Goal: Task Accomplishment & Management: Complete application form

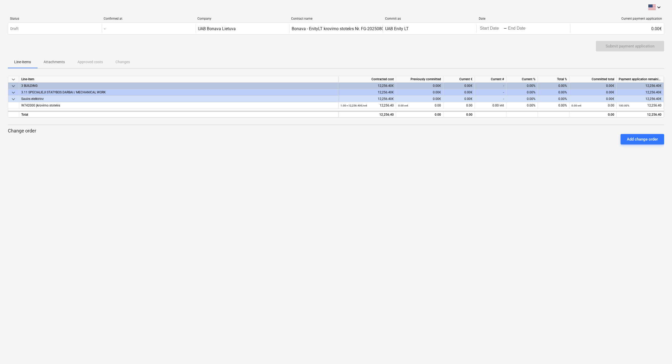
click at [386, 84] on div "0.00€" at bounding box center [419, 86] width 47 height 7
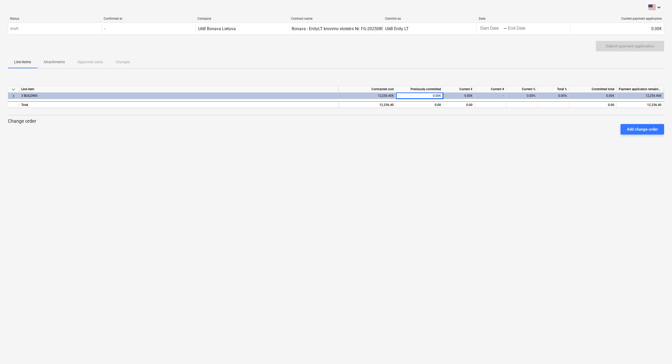
click at [386, 88] on div "Current €" at bounding box center [458, 89] width 31 height 7
click at [386, 95] on div "0.00€" at bounding box center [458, 96] width 31 height 7
click at [386, 97] on div "0.00€" at bounding box center [458, 96] width 31 height 7
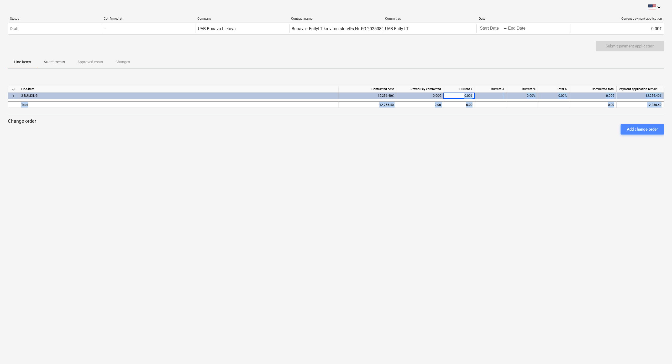
click at [386, 131] on div "Add change order" at bounding box center [642, 129] width 31 height 7
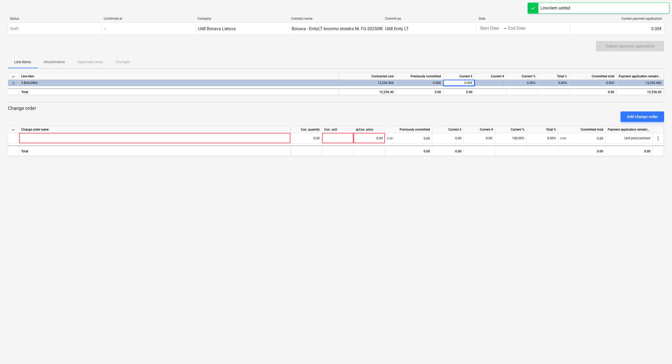
click at [180, 95] on div "keyboard_arrow_down Line-item Contracted cost Previously committed Current € Cu…" at bounding box center [336, 84] width 656 height 22
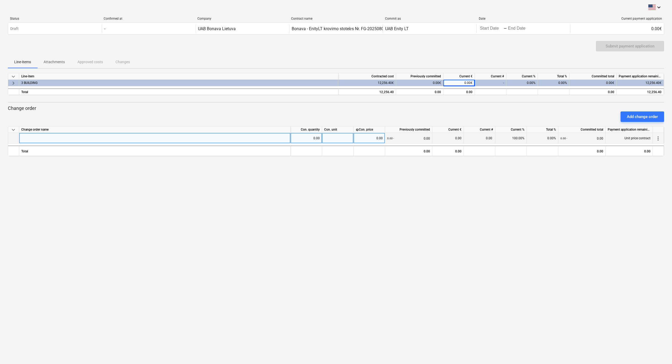
click at [386, 140] on span "more_vert" at bounding box center [658, 138] width 6 height 6
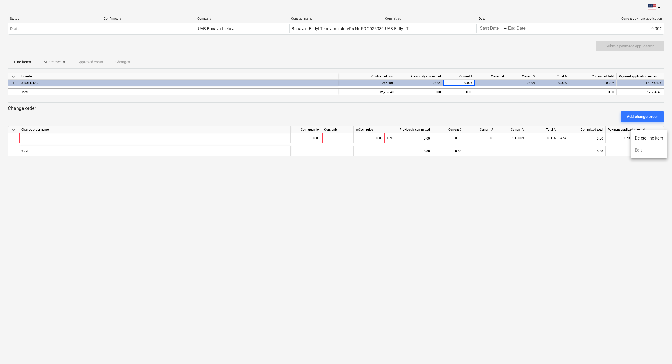
click at [386, 150] on ul "Delete line-item Edit" at bounding box center [648, 144] width 37 height 28
drag, startPoint x: 640, startPoint y: 150, endPoint x: 646, endPoint y: 139, distance: 13.1
click at [386, 139] on ul "Delete line-item Edit" at bounding box center [648, 144] width 37 height 28
click at [386, 139] on li "Delete line-item" at bounding box center [648, 138] width 37 height 12
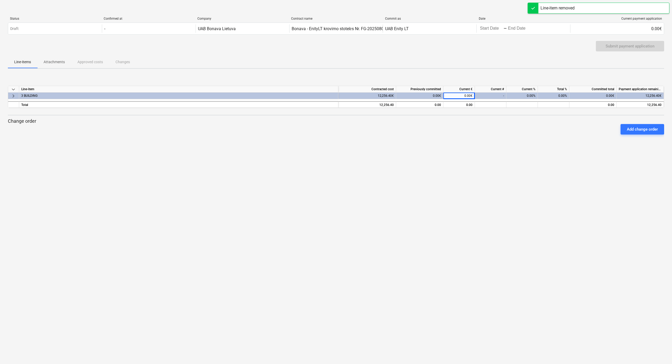
click at [386, 96] on div "0.00€" at bounding box center [458, 96] width 31 height 7
click at [386, 94] on div "0.00€" at bounding box center [419, 96] width 47 height 7
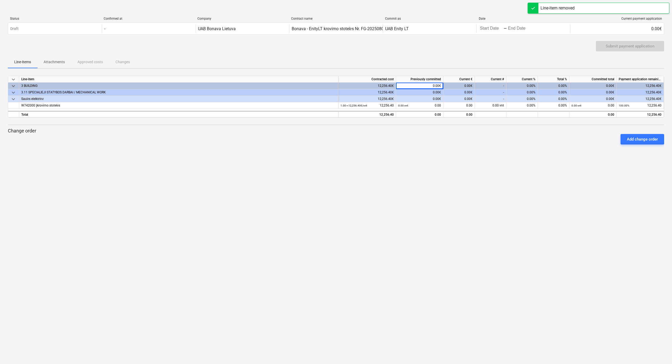
click at [386, 86] on div "0.00€" at bounding box center [458, 86] width 31 height 7
click at [386, 87] on div "0.00€" at bounding box center [458, 86] width 31 height 7
click at [14, 100] on span "keyboard_arrow_down" at bounding box center [13, 99] width 6 height 6
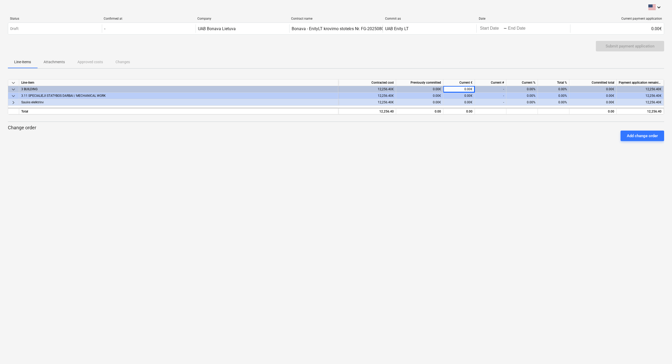
click at [17, 103] on div "keyboard_arrow_right" at bounding box center [13, 102] width 11 height 7
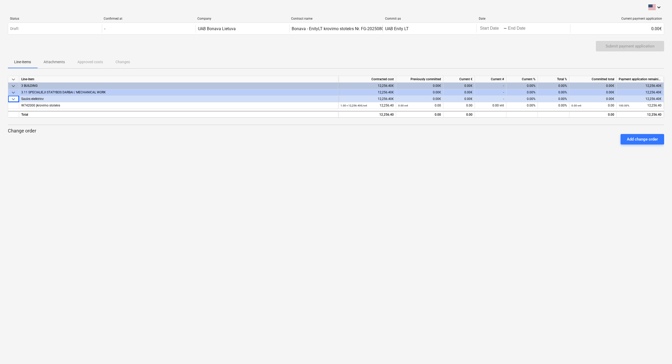
click at [386, 86] on div "0.00€" at bounding box center [592, 86] width 47 height 7
click at [386, 83] on div "12,256.40€" at bounding box center [640, 86] width 47 height 7
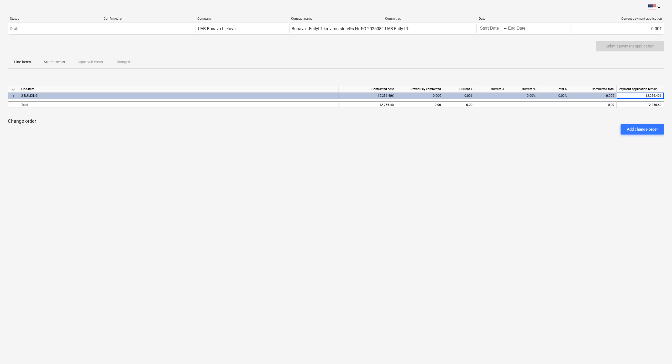
click at [386, 94] on div "0.00%" at bounding box center [553, 96] width 31 height 7
click at [386, 95] on div "0.00%" at bounding box center [521, 96] width 31 height 7
click at [386, 96] on div "0.00€" at bounding box center [592, 96] width 47 height 7
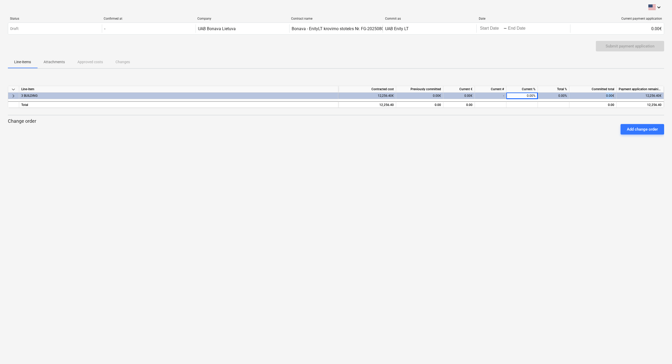
click at [386, 96] on div "0.00€" at bounding box center [592, 96] width 47 height 7
click at [386, 93] on div "0.00%" at bounding box center [521, 96] width 31 height 7
click at [386, 97] on div "0.00€" at bounding box center [592, 96] width 47 height 7
click at [386, 95] on div "0.00€" at bounding box center [592, 96] width 47 height 7
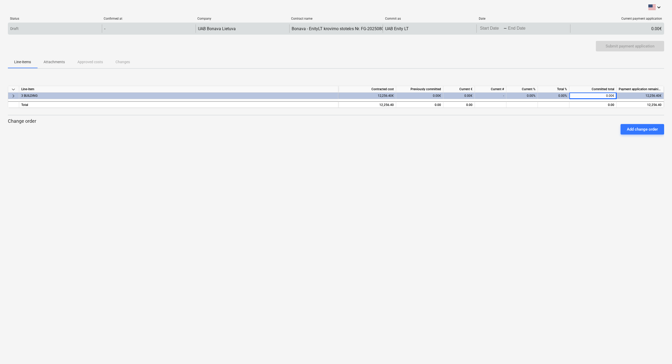
click at [386, 33] on div "Draft - UAB Bonava Lietuva Bonava - EnityLT krovimo stotelės Nr. FG-20250804-70…" at bounding box center [336, 29] width 656 height 12
click at [386, 25] on div "UAB Enity LT" at bounding box center [430, 28] width 94 height 8
click at [353, 29] on div "Bonava - EnityLT krovimo stotelės Nr. FG-20250804-70 Pasirašyta.pdf" at bounding box center [356, 28] width 128 height 5
click at [386, 29] on body "keyboard_arrow_down Status Confirmed at Company Contract name Commit as Date Cu…" at bounding box center [336, 182] width 672 height 364
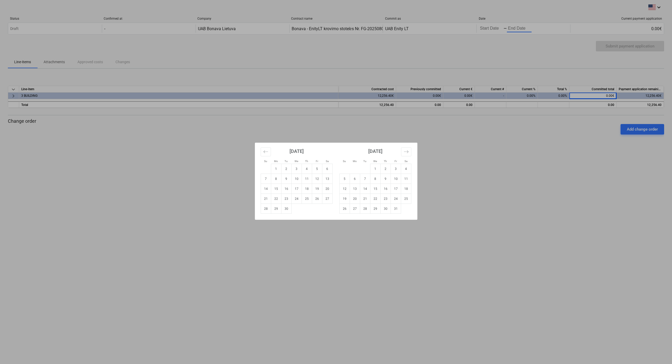
click at [386, 30] on div "Su Mo Tu We Th Fr Sa Su Mo Tu We Th Fr Sa [DATE] 1 2 3 4 5 6 7 8 9 10 11 12 13 …" at bounding box center [336, 182] width 672 height 364
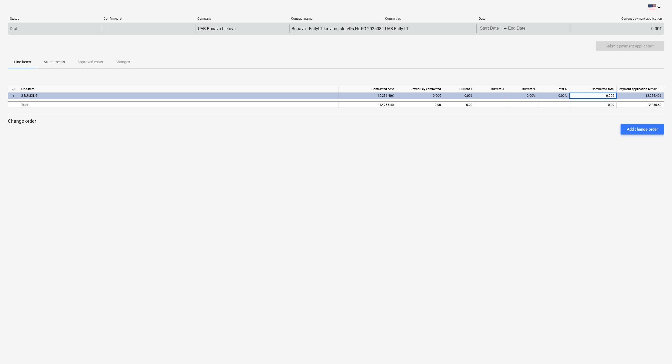
click at [386, 29] on body "keyboard_arrow_down Status Confirmed at Company Contract name Commit as Date Cu…" at bounding box center [336, 182] width 672 height 364
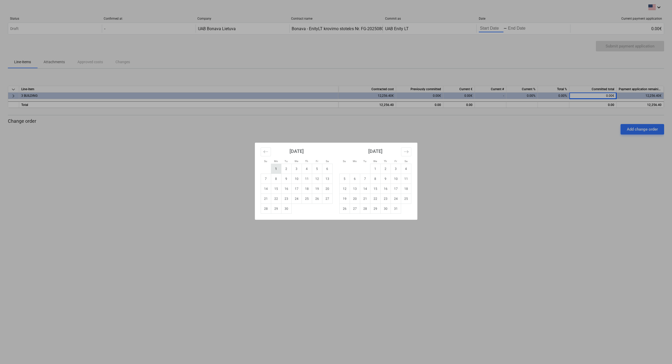
click at [277, 171] on td "1" at bounding box center [276, 169] width 10 height 10
type input "[DATE]"
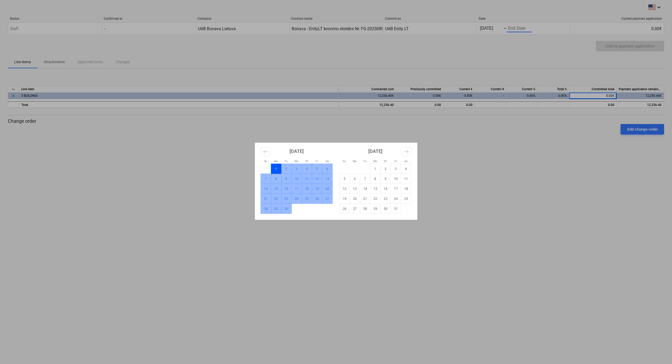
click at [282, 204] on td "30" at bounding box center [286, 209] width 10 height 10
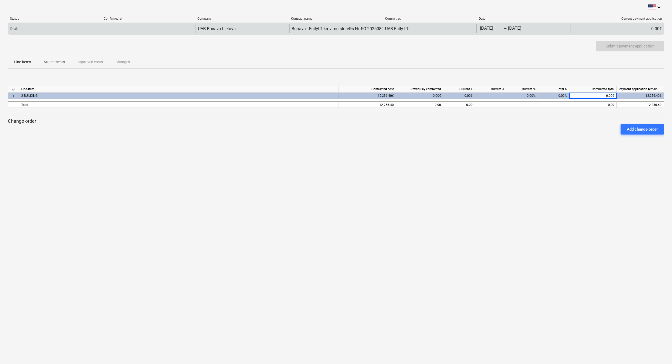
click at [386, 29] on div "0.00€" at bounding box center [617, 28] width 94 height 8
click at [386, 28] on div "0.00€" at bounding box center [617, 28] width 94 height 8
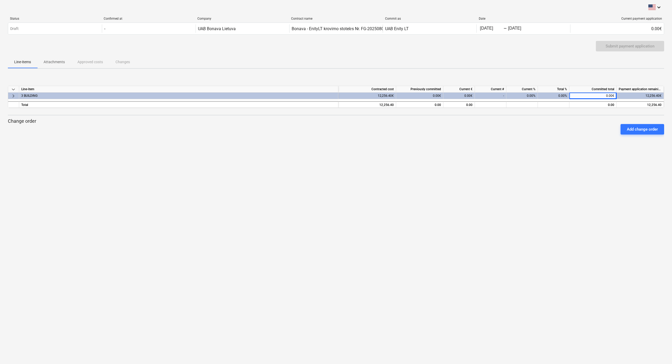
click at [386, 95] on div "0.00€" at bounding box center [592, 96] width 47 height 7
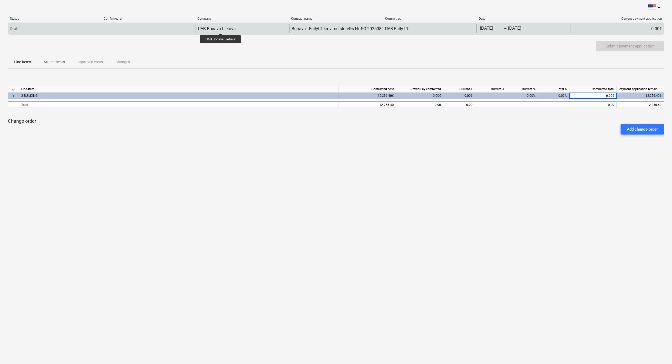
click at [221, 29] on div "UAB Bonava Lietuva" at bounding box center [217, 28] width 38 height 5
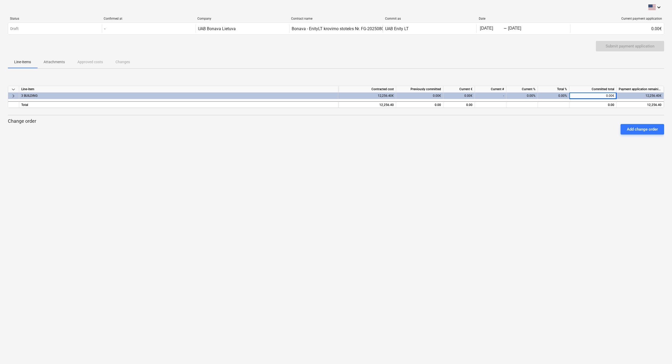
click at [54, 59] on span "Attachments" at bounding box center [54, 62] width 34 height 9
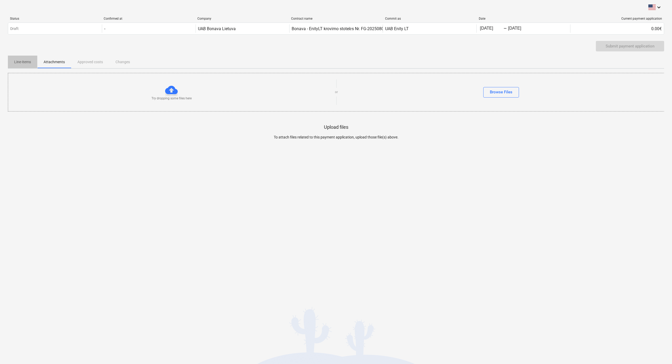
click at [12, 63] on span "Line-items" at bounding box center [22, 62] width 29 height 9
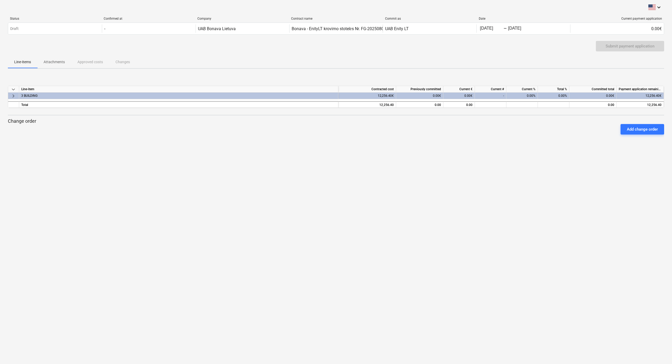
click at [379, 95] on div "12,256.40€" at bounding box center [367, 96] width 58 height 7
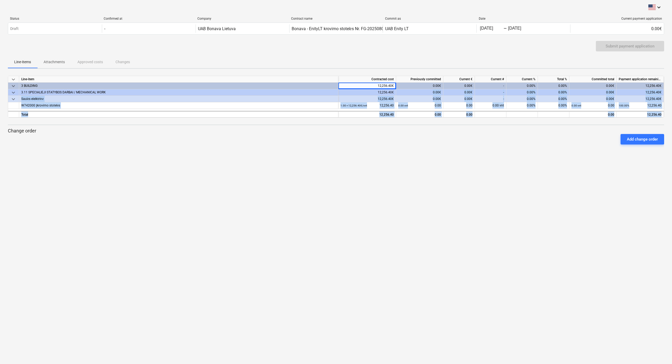
click at [379, 95] on div "12,256.40€" at bounding box center [367, 92] width 58 height 7
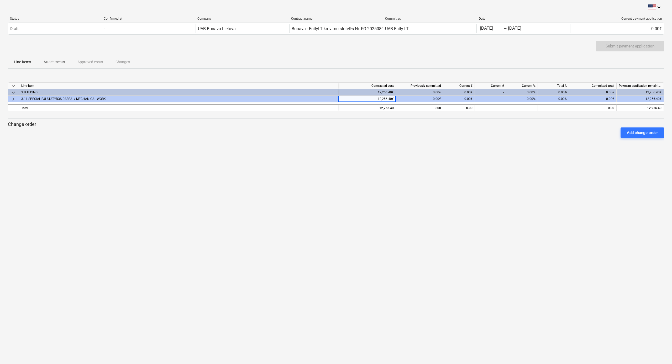
click at [386, 94] on div "0.00€" at bounding box center [419, 92] width 47 height 7
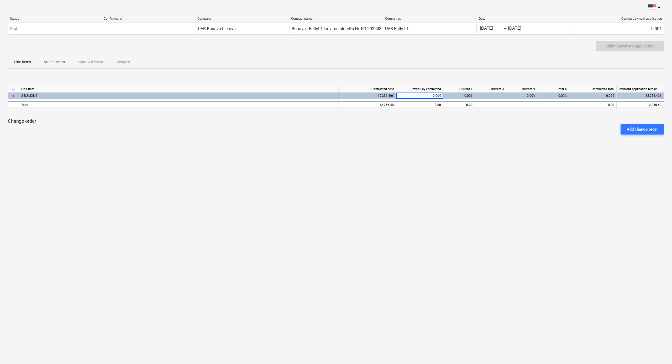
click at [386, 96] on div "-" at bounding box center [490, 96] width 31 height 7
click at [386, 95] on div "0.00€" at bounding box center [458, 96] width 31 height 7
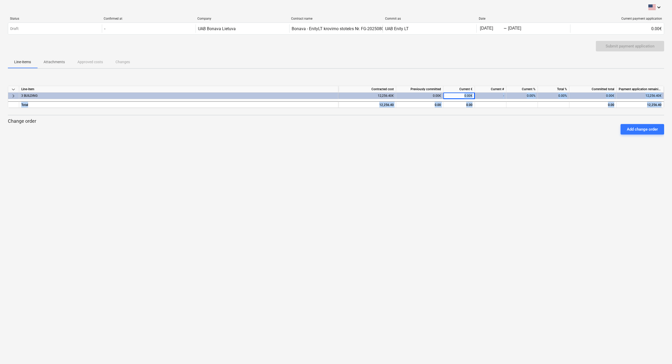
click at [386, 95] on div "0.00€" at bounding box center [458, 96] width 31 height 7
click at [386, 96] on div "0.00€" at bounding box center [458, 96] width 31 height 7
drag, startPoint x: 486, startPoint y: 118, endPoint x: 469, endPoint y: 102, distance: 23.4
click at [386, 118] on div "keyboard_arrow_down Line-item Contracted cost Previously committed Current € Cu…" at bounding box center [336, 112] width 656 height 79
click at [386, 97] on div "0.00€" at bounding box center [458, 96] width 31 height 7
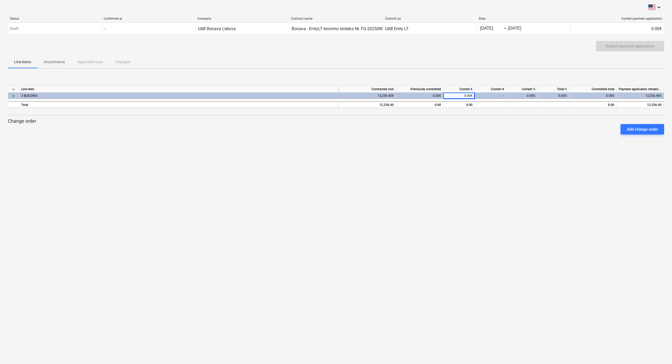
click at [386, 87] on div "Current #" at bounding box center [490, 89] width 31 height 7
click at [386, 88] on div "Current €" at bounding box center [458, 89] width 31 height 7
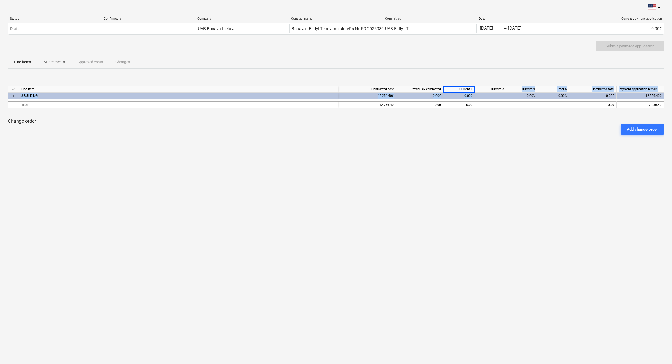
click at [386, 92] on div "keyboard_arrow_down Line-item Contracted cost Previously committed Current € Cu…" at bounding box center [336, 97] width 656 height 22
click at [386, 88] on div "Current #" at bounding box center [490, 89] width 31 height 7
click at [386, 96] on div "0.00%" at bounding box center [521, 96] width 31 height 7
click at [386, 105] on div at bounding box center [521, 104] width 31 height 7
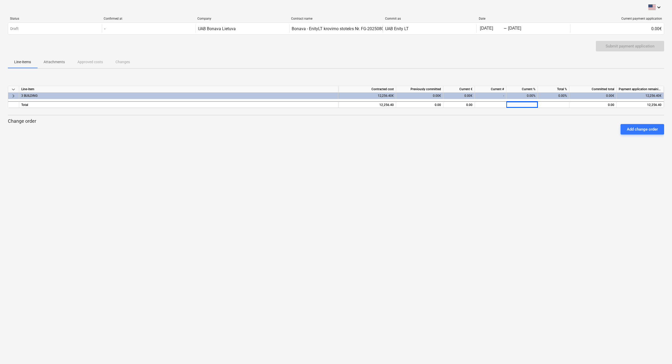
click at [386, 98] on div "0.00%" at bounding box center [521, 96] width 31 height 7
click at [386, 98] on div "0.00€" at bounding box center [592, 96] width 47 height 7
click at [386, 97] on div "0.00€" at bounding box center [592, 96] width 47 height 7
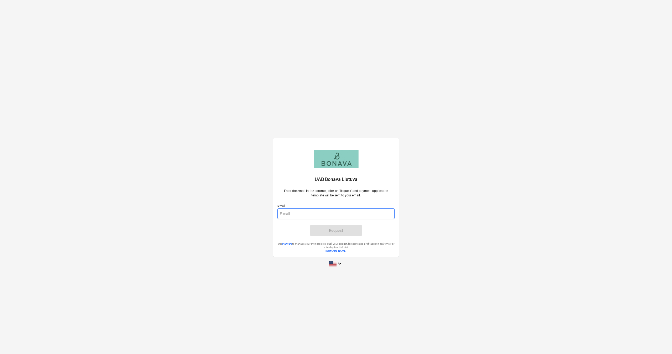
click at [302, 214] on input "email" at bounding box center [335, 214] width 117 height 10
type input "jonas"
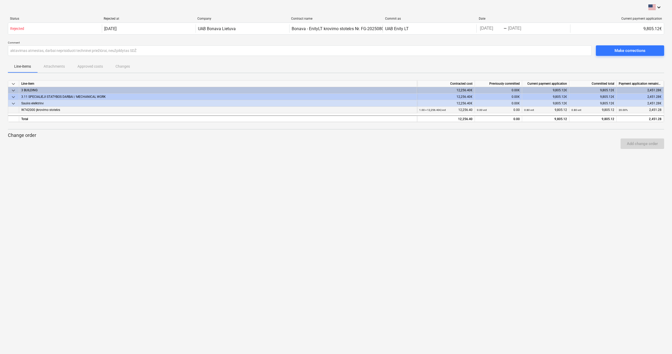
click at [591, 107] on div "0.80 vnt 9,805.12" at bounding box center [592, 110] width 43 height 7
click at [593, 102] on div "9,805.12€" at bounding box center [592, 103] width 47 height 7
click at [592, 98] on div "9,805.12€" at bounding box center [592, 97] width 47 height 7
click at [548, 100] on div "9,805.12€" at bounding box center [545, 97] width 47 height 7
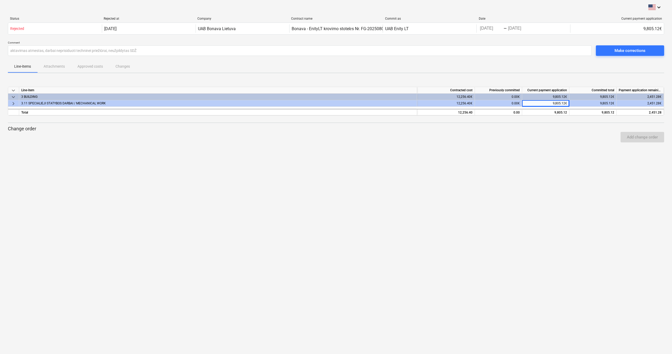
click at [554, 104] on div "9,805.12€" at bounding box center [545, 103] width 47 height 7
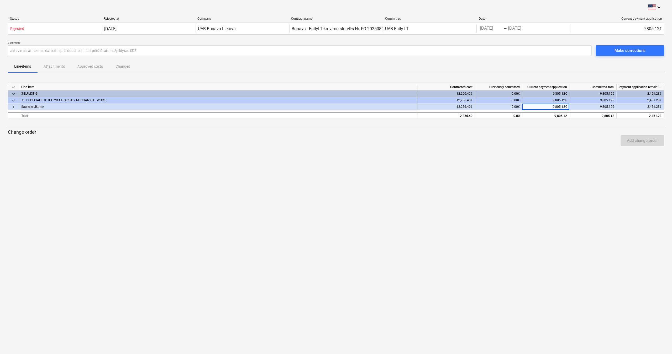
click at [554, 103] on div "9,805.12€" at bounding box center [545, 100] width 47 height 7
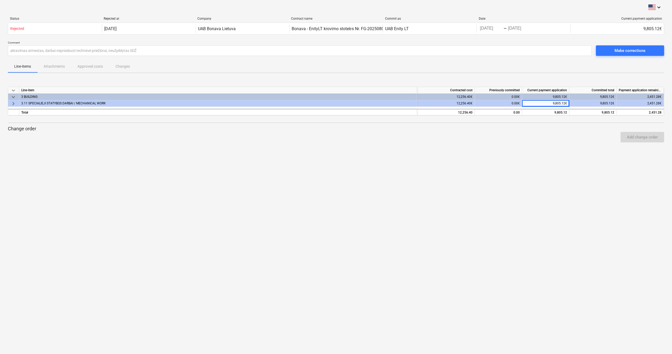
click at [554, 103] on div "9,805.12€" at bounding box center [545, 103] width 47 height 7
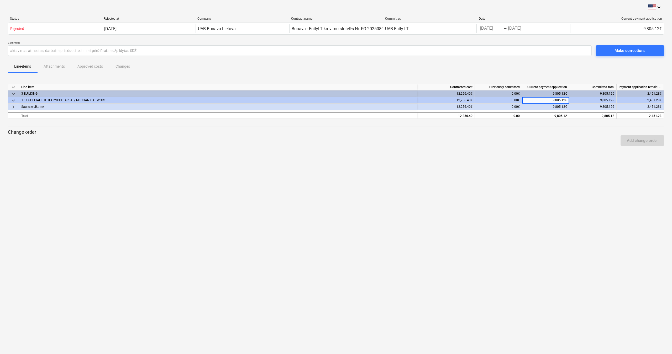
click at [51, 64] on div "Line-items Attachments Approved costs Changes" at bounding box center [336, 66] width 656 height 13
click at [517, 22] on div "Status Rejected at Company Contract name Commit as Date Current payment applica…" at bounding box center [336, 20] width 656 height 6
click at [553, 95] on div "9,805.12€" at bounding box center [545, 94] width 47 height 7
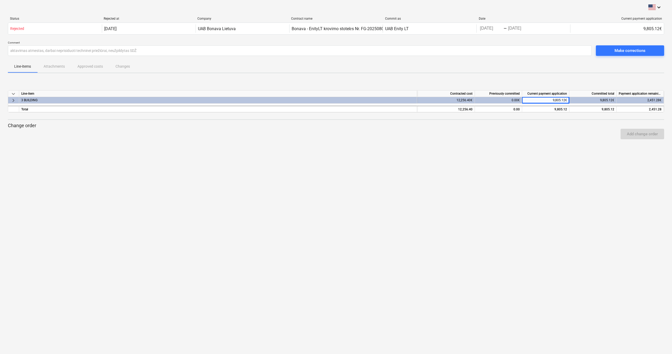
click at [559, 99] on div "9,805.12€" at bounding box center [545, 100] width 47 height 7
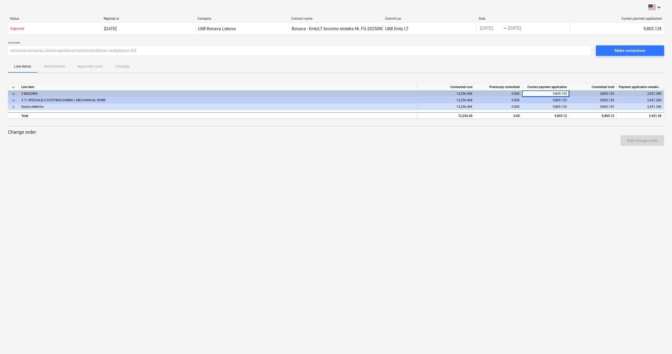
click at [558, 95] on div "9,805.12€" at bounding box center [545, 94] width 47 height 7
click at [558, 91] on div "Current payment application" at bounding box center [545, 87] width 47 height 7
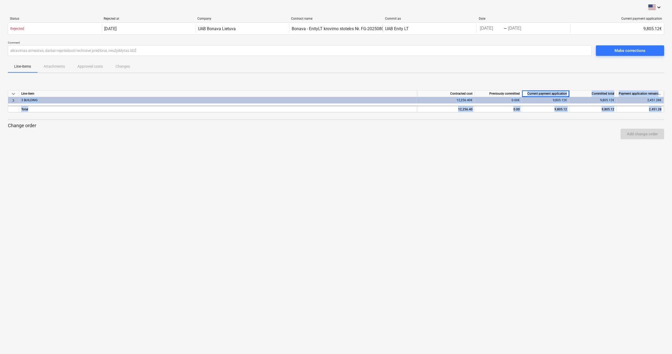
drag, startPoint x: 558, startPoint y: 95, endPoint x: 559, endPoint y: 98, distance: 2.8
click at [558, 95] on div "Current payment application" at bounding box center [545, 94] width 47 height 7
click at [559, 99] on div "9,805.12€" at bounding box center [545, 100] width 47 height 7
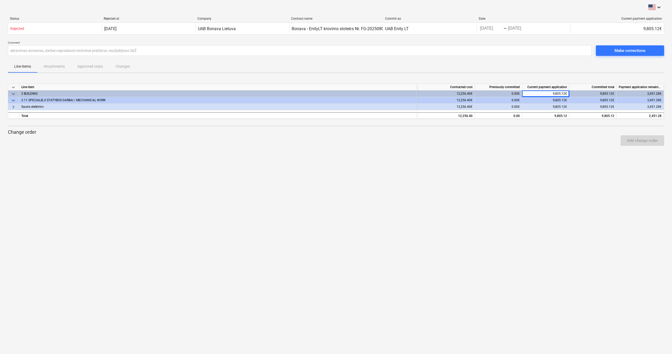
drag, startPoint x: 593, startPoint y: 98, endPoint x: 595, endPoint y: 93, distance: 5.8
click at [593, 98] on div "9,805.12€" at bounding box center [592, 100] width 47 height 7
click at [595, 93] on div "9,805.12€" at bounding box center [592, 94] width 47 height 7
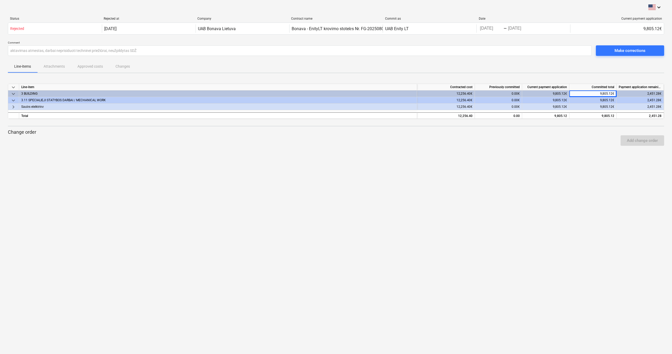
click at [548, 93] on div "9,805.12€" at bounding box center [545, 94] width 47 height 7
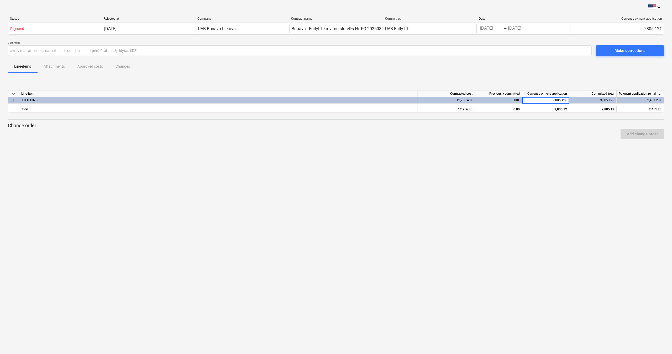
click at [505, 99] on div "0.00€" at bounding box center [498, 100] width 47 height 7
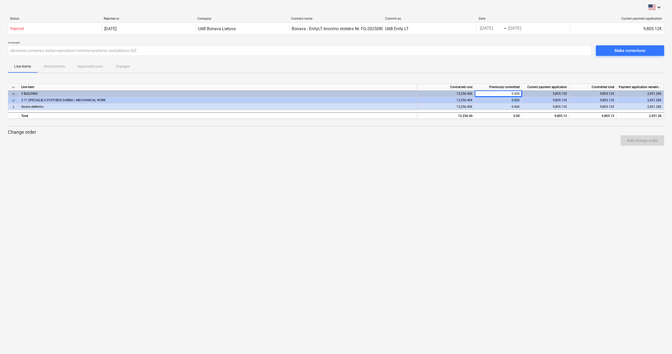
click at [505, 99] on div "0.00€" at bounding box center [498, 100] width 47 height 7
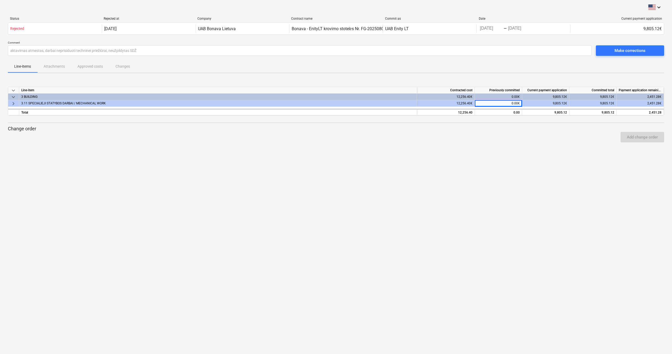
click at [507, 97] on div "0.00€" at bounding box center [498, 97] width 47 height 7
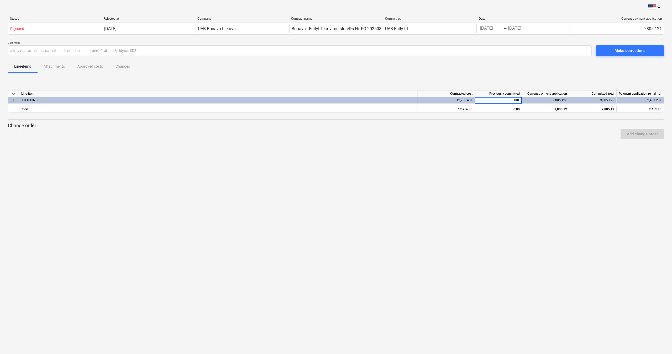
click at [462, 99] on div "12,256.40€" at bounding box center [446, 100] width 58 height 7
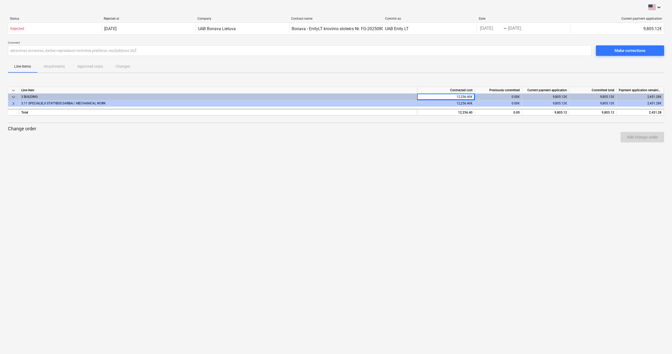
drag, startPoint x: 602, startPoint y: 104, endPoint x: 602, endPoint y: 101, distance: 2.7
click at [602, 104] on div "9,805.12€" at bounding box center [592, 103] width 47 height 7
click at [622, 51] on div "Make corrections" at bounding box center [629, 50] width 31 height 7
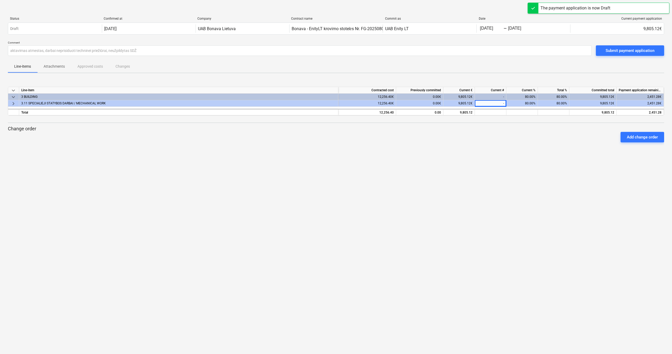
click at [494, 94] on div "-" at bounding box center [490, 97] width 31 height 7
click at [531, 100] on div "80.00%" at bounding box center [521, 103] width 31 height 7
click at [534, 95] on div "80.00%" at bounding box center [521, 97] width 31 height 7
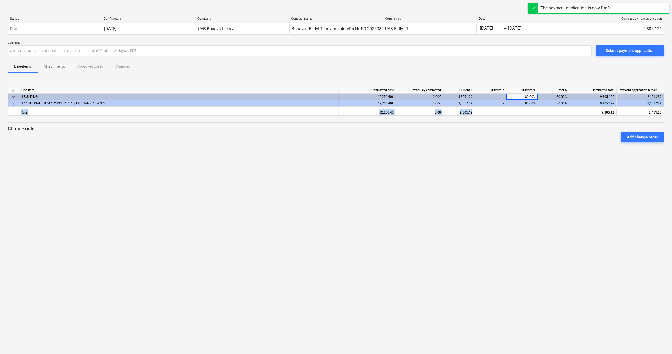
click at [565, 108] on div "keyboard_arrow_down Line-item Contracted cost Previously committed Current € Cu…" at bounding box center [336, 101] width 656 height 29
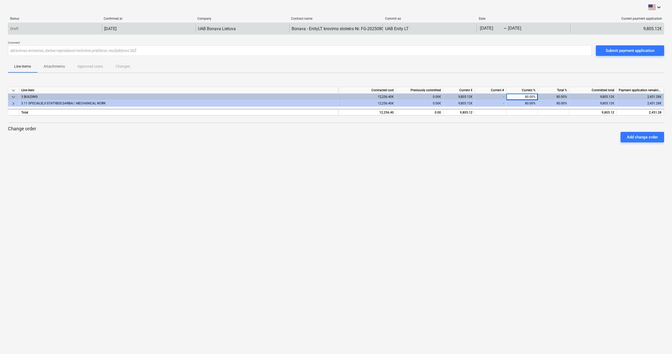
click at [641, 31] on div "9,805.12€" at bounding box center [617, 28] width 94 height 8
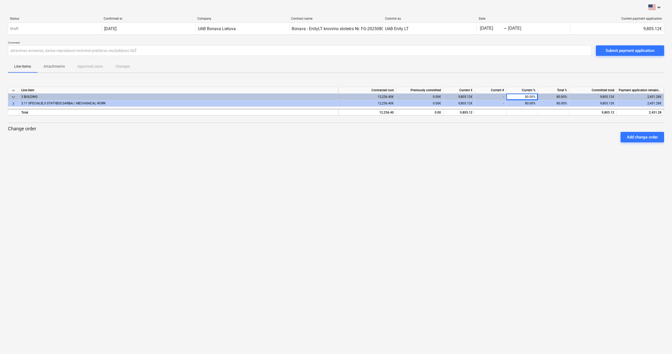
click at [462, 97] on div "9,805.12€" at bounding box center [458, 97] width 31 height 7
click at [568, 93] on div "Total %" at bounding box center [553, 90] width 31 height 7
click at [567, 96] on div "80.00%" at bounding box center [553, 97] width 31 height 7
click at [596, 96] on div "9,805.12€" at bounding box center [592, 97] width 47 height 7
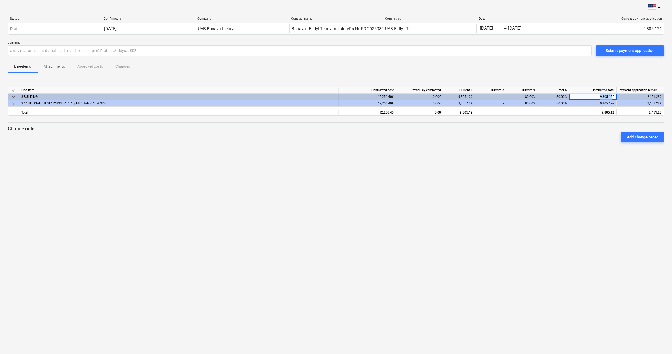
click at [596, 96] on div "9,805.12€" at bounding box center [592, 97] width 47 height 7
click at [624, 49] on div "Submit payment application" at bounding box center [629, 50] width 49 height 7
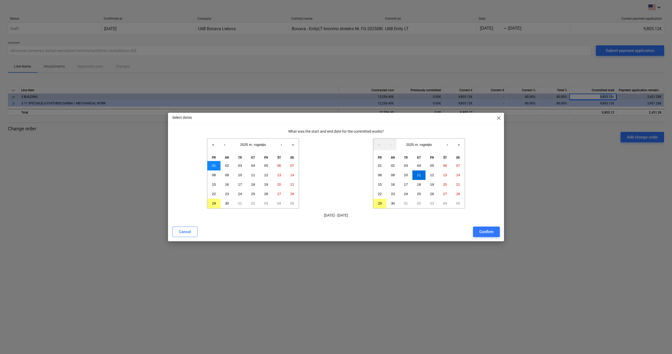
click at [211, 165] on button "01" at bounding box center [213, 165] width 13 height 9
click at [212, 201] on button "29" at bounding box center [213, 203] width 13 height 9
click at [234, 176] on button "10" at bounding box center [239, 175] width 13 height 9
click at [212, 201] on button "29" at bounding box center [213, 203] width 13 height 9
click at [241, 174] on abbr "10" at bounding box center [240, 175] width 4 height 4
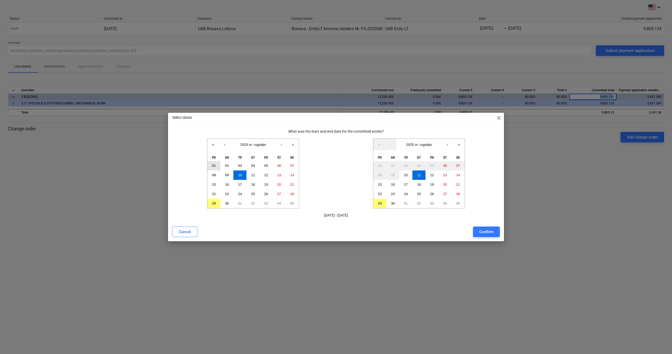
click at [215, 166] on button "01" at bounding box center [213, 165] width 13 height 9
click at [385, 204] on button "29" at bounding box center [379, 203] width 13 height 9
click at [214, 165] on abbr "01" at bounding box center [214, 166] width 4 height 4
click at [214, 167] on abbr "01" at bounding box center [214, 166] width 4 height 4
click at [418, 175] on abbr "11" at bounding box center [419, 175] width 4 height 4
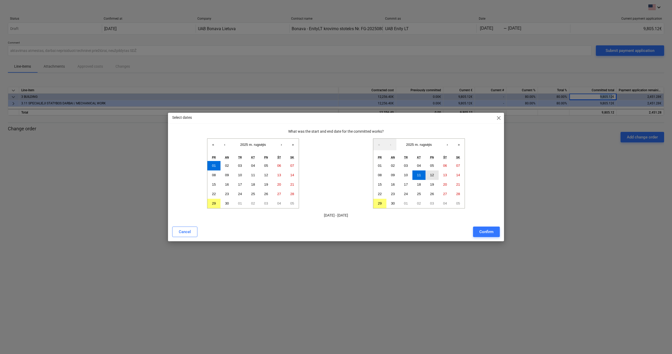
click at [428, 175] on button "12" at bounding box center [431, 175] width 13 height 9
click at [493, 232] on button "Confirm" at bounding box center [486, 232] width 27 height 10
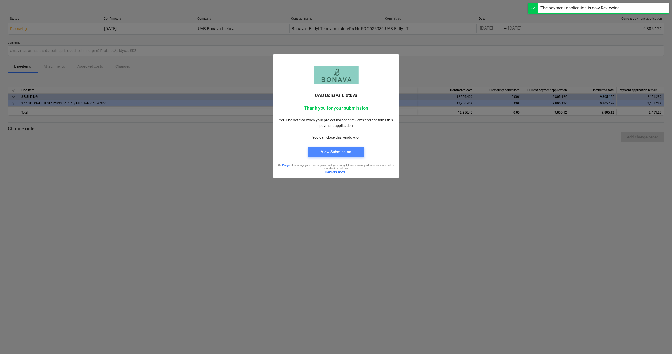
click at [337, 152] on div "View Submission" at bounding box center [336, 152] width 30 height 7
